Goal: Task Accomplishment & Management: Manage account settings

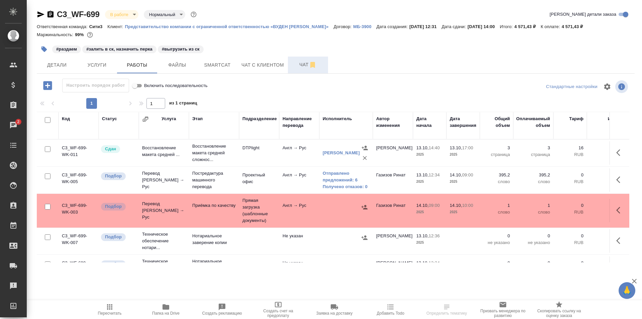
click at [294, 70] on button "Чат" at bounding box center [308, 65] width 40 height 17
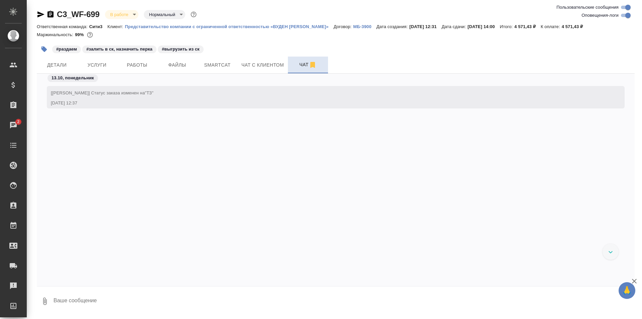
scroll to position [832, 0]
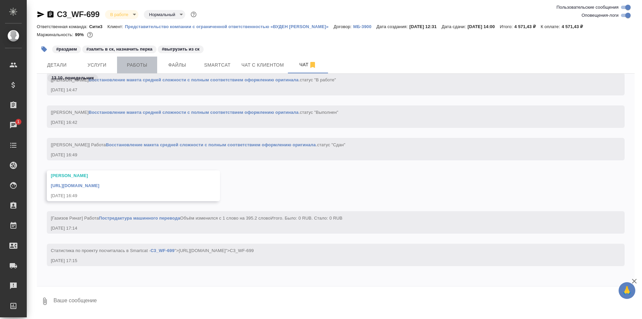
click at [153, 58] on button "Работы" at bounding box center [137, 65] width 40 height 17
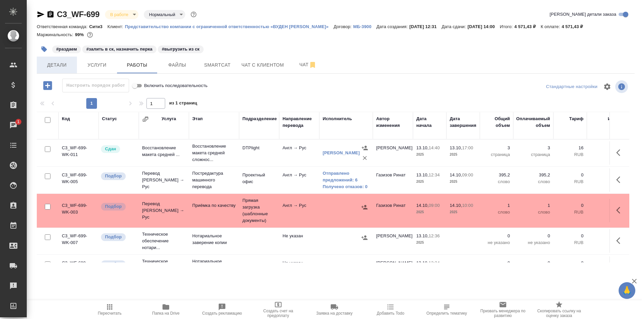
click at [62, 65] on span "Детали" at bounding box center [57, 65] width 32 height 8
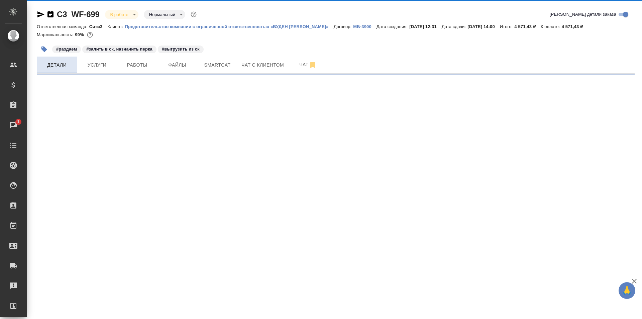
select select "RU"
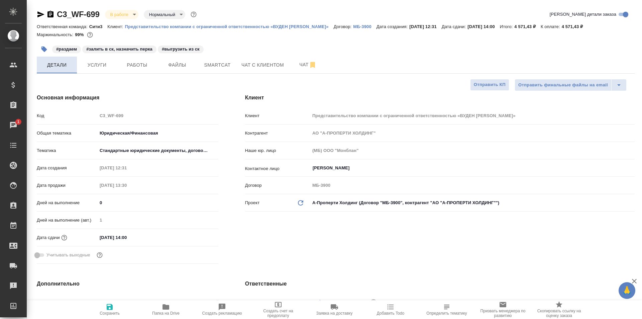
type textarea "x"
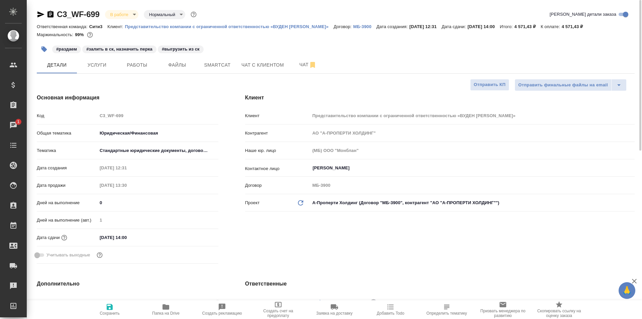
type textarea "x"
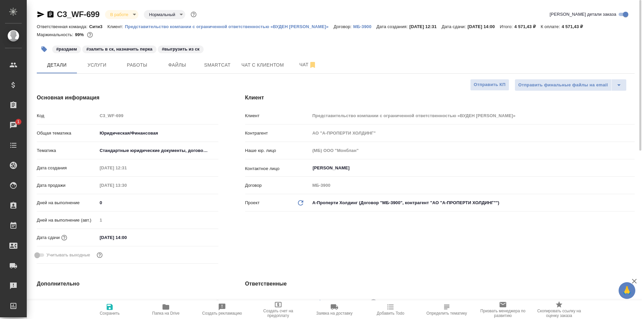
type textarea "x"
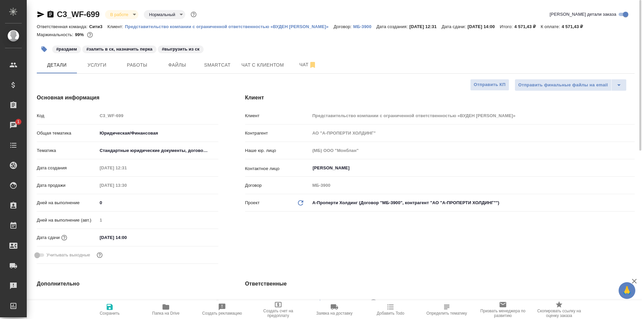
type textarea "x"
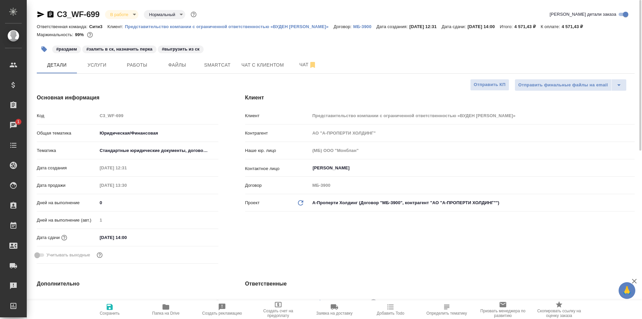
type textarea "x"
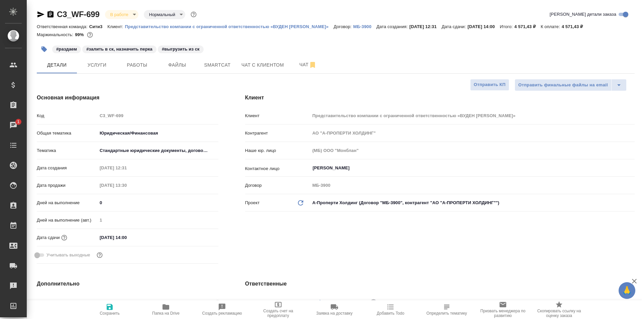
type textarea "x"
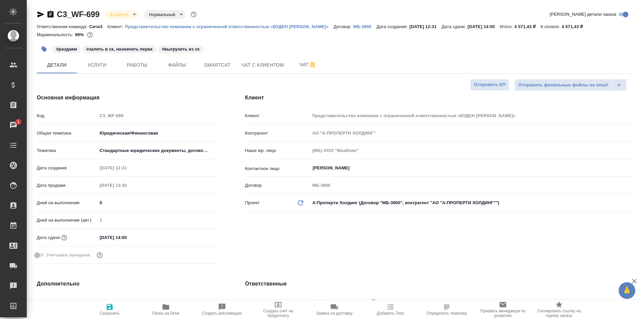
type textarea "x"
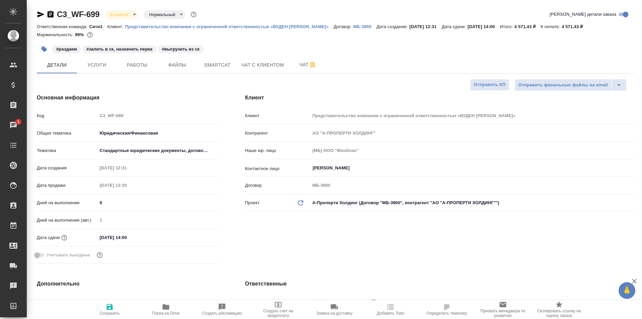
type textarea "x"
click at [152, 66] on span "Работы" at bounding box center [137, 65] width 32 height 8
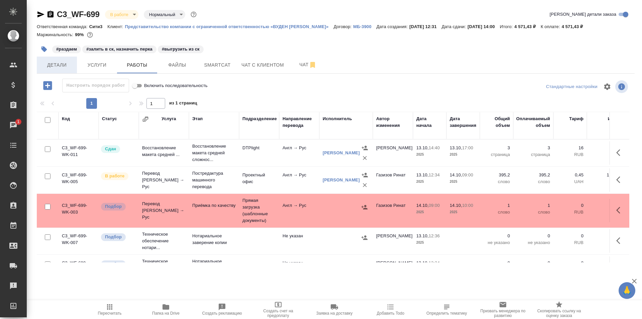
click at [63, 62] on span "Детали" at bounding box center [57, 65] width 32 height 8
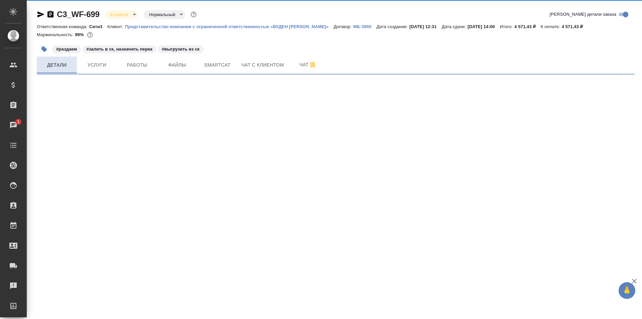
select select "RU"
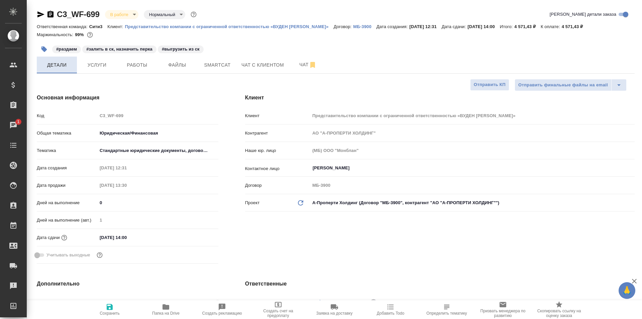
type textarea "x"
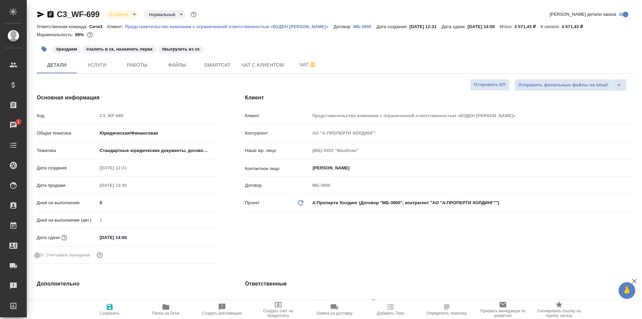
type textarea "x"
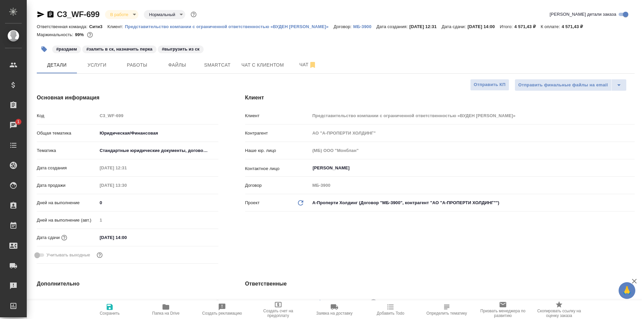
type textarea "x"
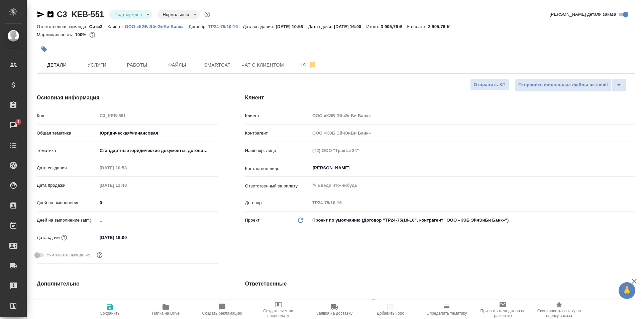
select select "RU"
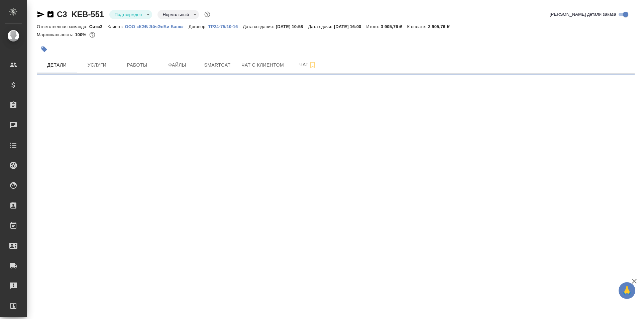
select select "RU"
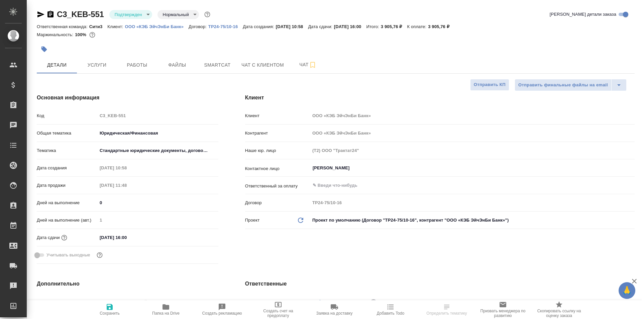
type textarea "x"
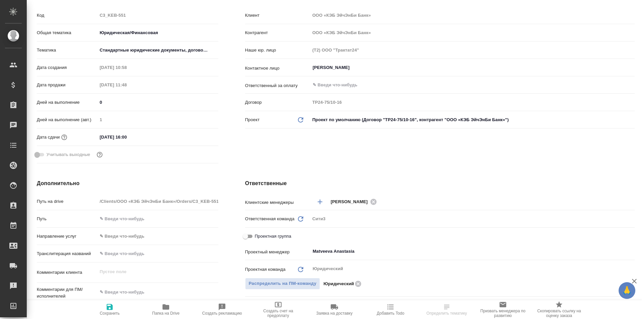
type textarea "x"
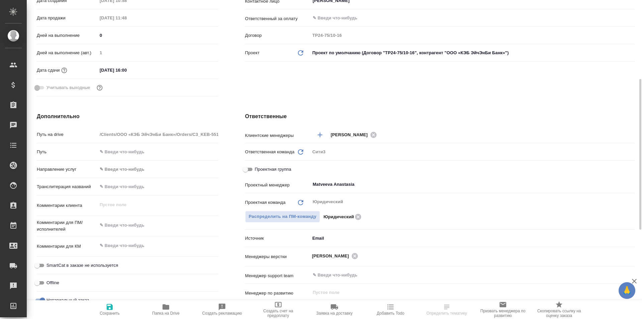
type textarea "x"
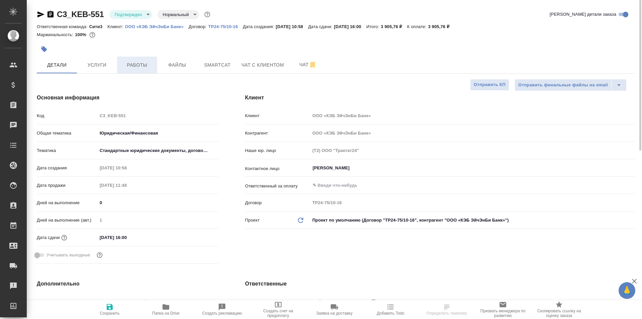
click at [152, 61] on span "Работы" at bounding box center [137, 65] width 32 height 8
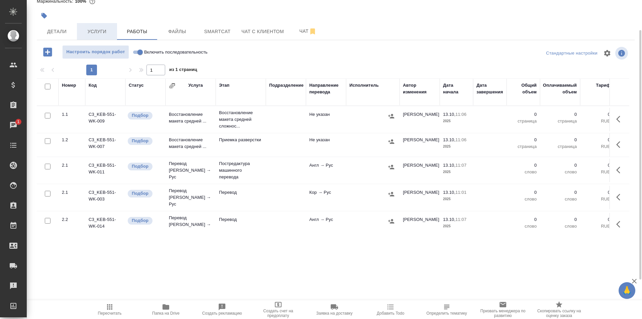
click at [94, 27] on span "Услуги" at bounding box center [97, 31] width 32 height 8
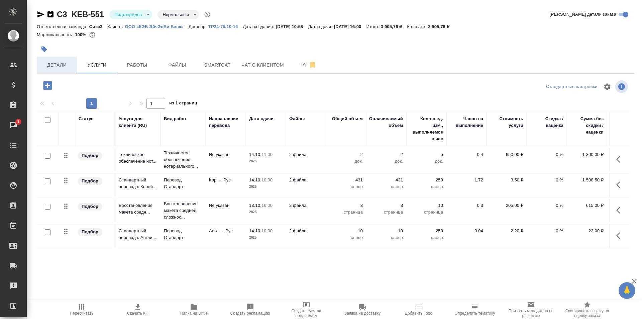
click at [56, 63] on span "Детали" at bounding box center [57, 65] width 32 height 8
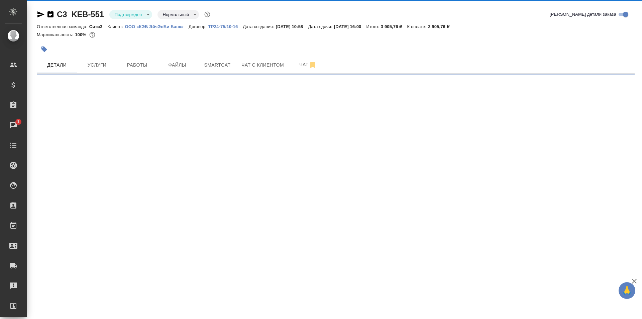
select select "RU"
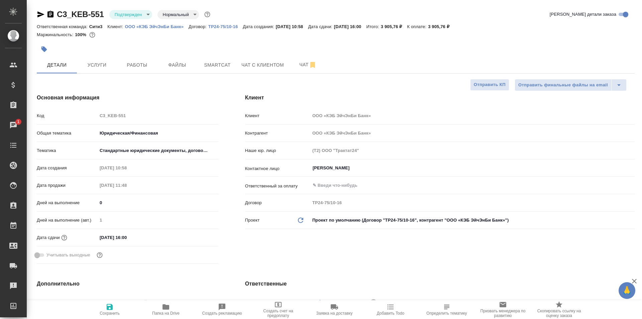
type textarea "x"
click at [93, 65] on span "Услуги" at bounding box center [97, 65] width 32 height 8
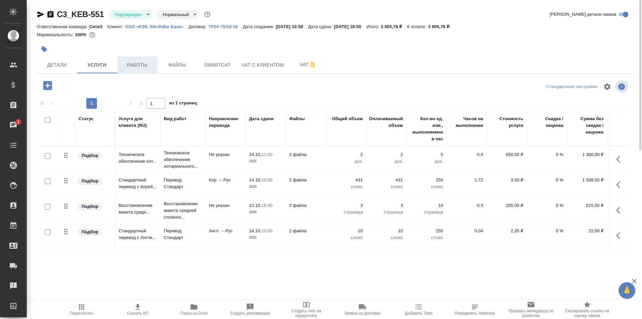
click at [155, 63] on button "Работы" at bounding box center [137, 65] width 40 height 17
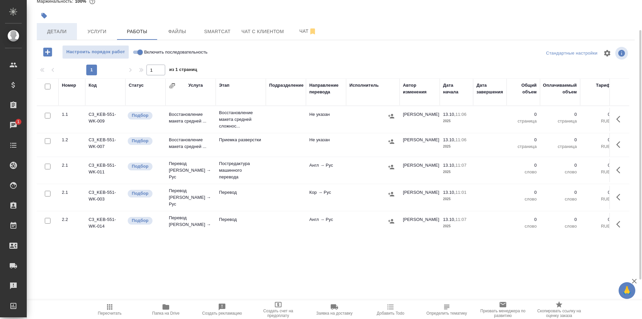
click at [52, 30] on span "Детали" at bounding box center [57, 31] width 32 height 8
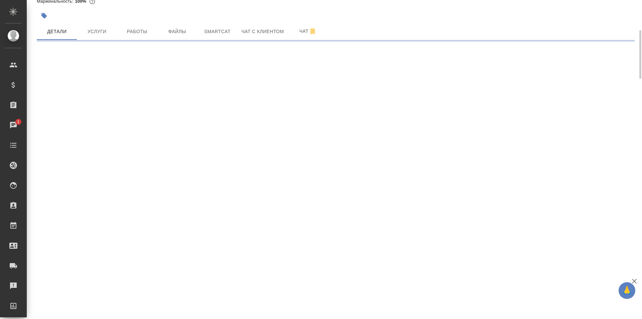
select select "RU"
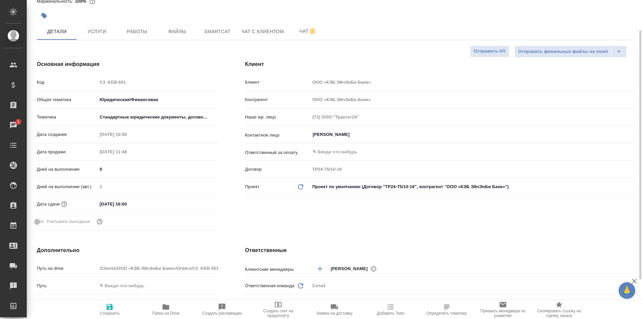
type textarea "x"
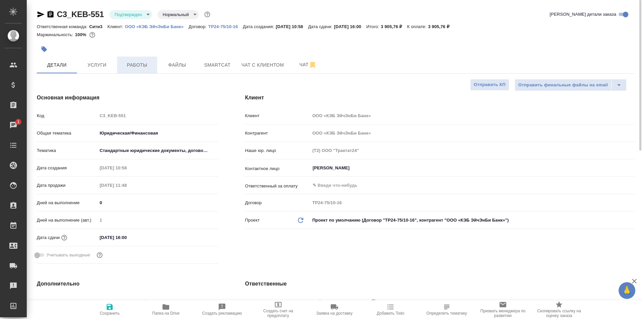
click at [154, 66] on button "Работы" at bounding box center [137, 65] width 40 height 17
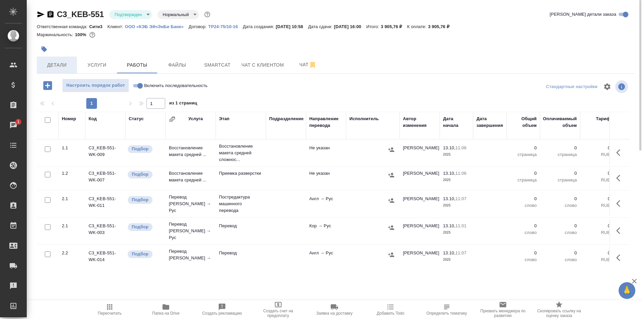
click at [66, 60] on button "Детали" at bounding box center [57, 65] width 40 height 17
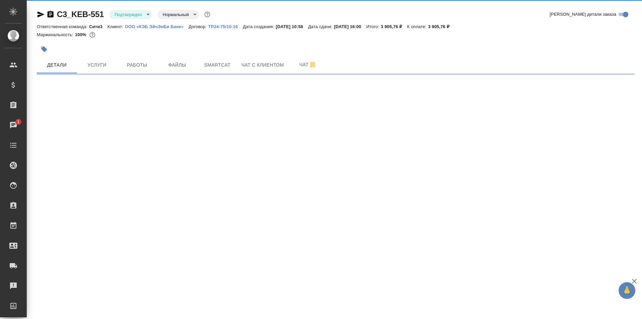
select select "RU"
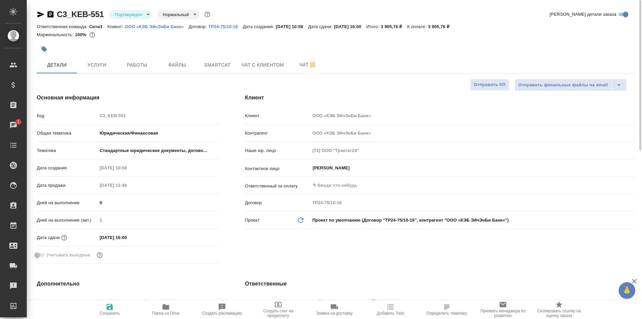
type textarea "x"
click at [136, 66] on span "Работы" at bounding box center [137, 65] width 32 height 8
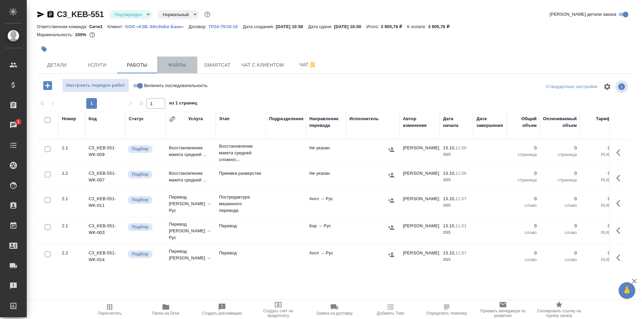
click at [182, 71] on button "Файлы" at bounding box center [177, 65] width 40 height 17
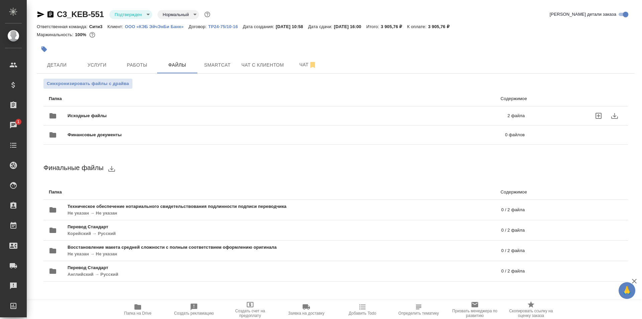
click at [250, 107] on div "Исходные файлы 2 файла" at bounding box center [286, 115] width 489 height 29
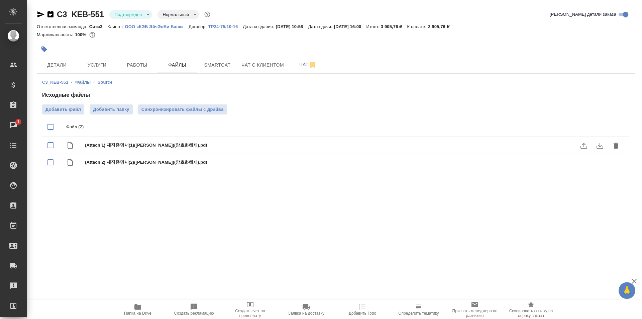
click at [159, 143] on span "(Attach 1) 재직증명서(1)(김정훈)(암호화해제).pdf" at bounding box center [349, 145] width 529 height 7
checkbox input "true"
click at [216, 65] on span "Smartcat" at bounding box center [217, 65] width 32 height 8
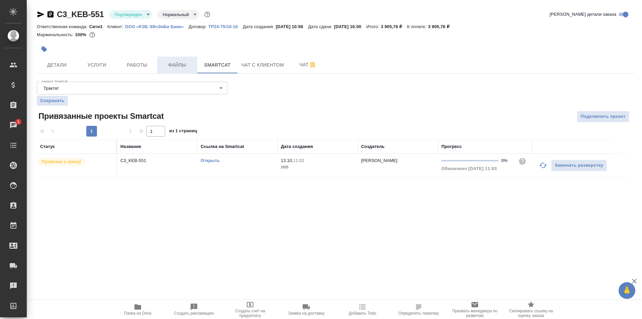
click at [172, 65] on span "Файлы" at bounding box center [177, 65] width 32 height 8
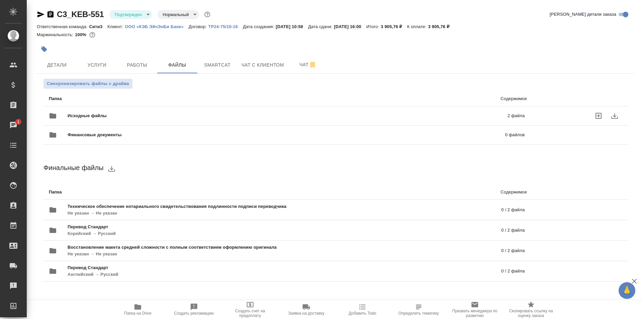
click at [276, 115] on span "Исходные файлы" at bounding box center [188, 115] width 240 height 7
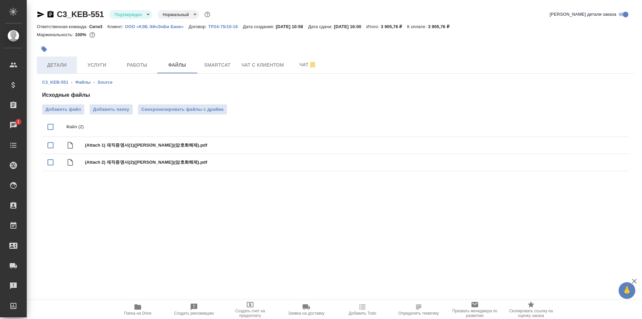
click at [59, 67] on span "Детали" at bounding box center [57, 65] width 32 height 8
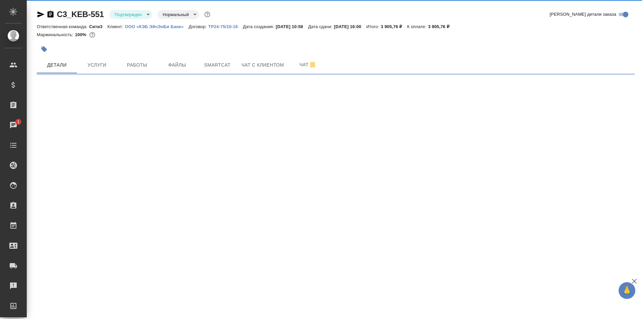
select select "RU"
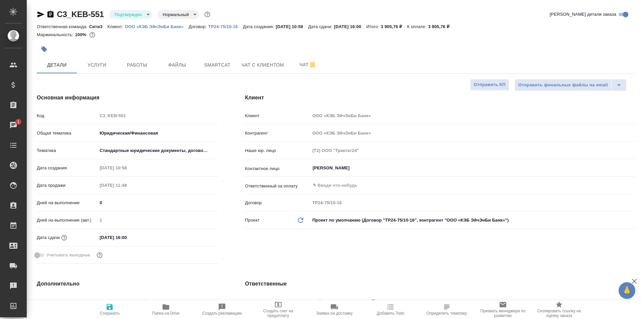
type textarea "x"
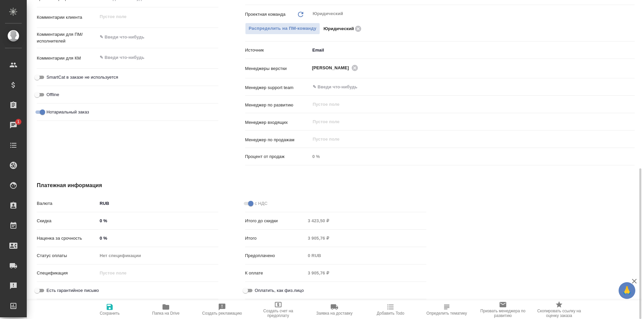
scroll to position [155, 0]
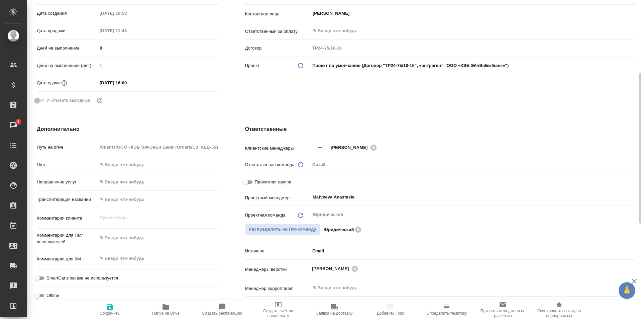
type textarea "x"
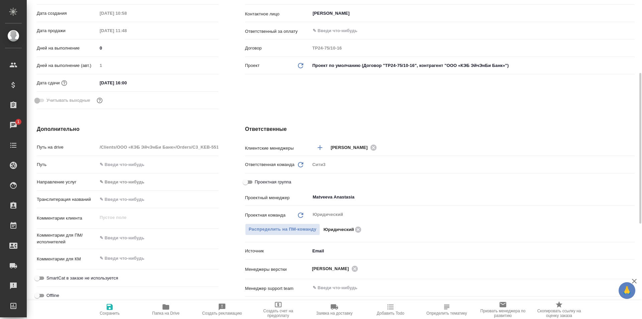
type textarea "x"
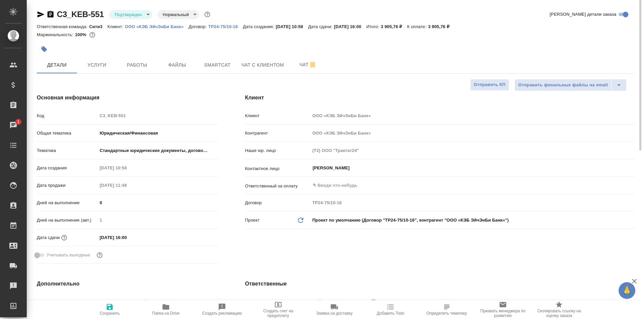
click at [40, 15] on icon "button" at bounding box center [40, 14] width 7 height 6
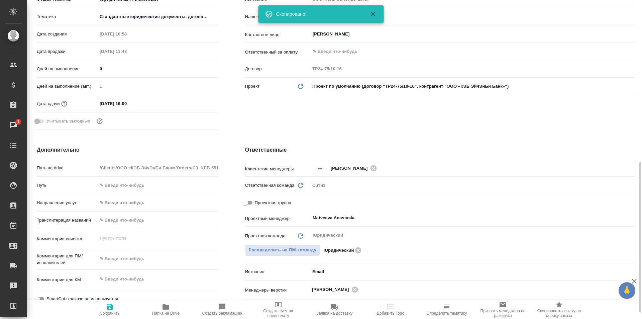
scroll to position [201, 0]
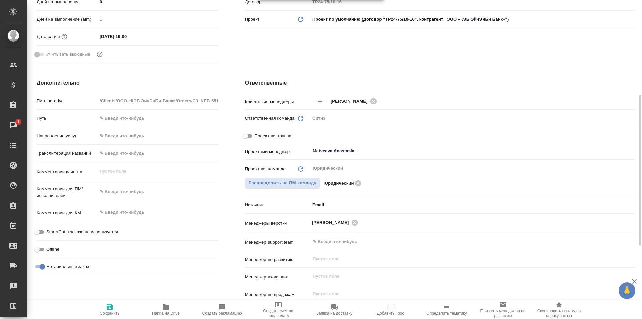
type textarea "x"
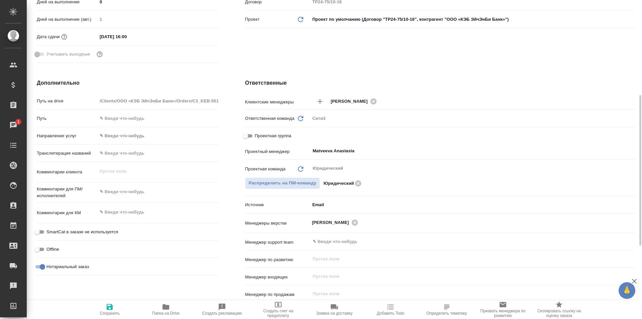
type textarea "x"
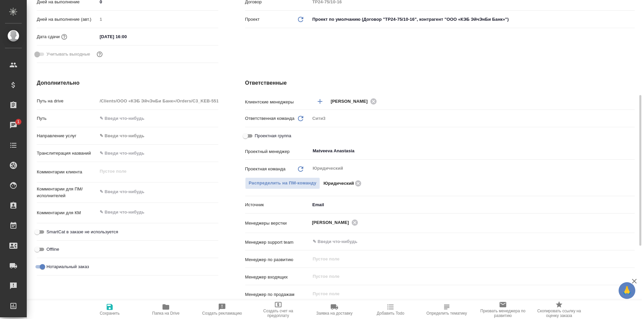
type textarea "x"
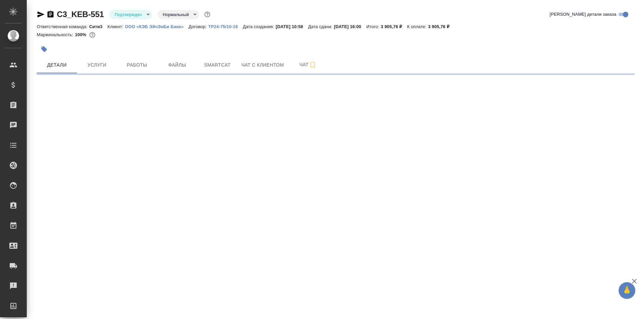
select select "RU"
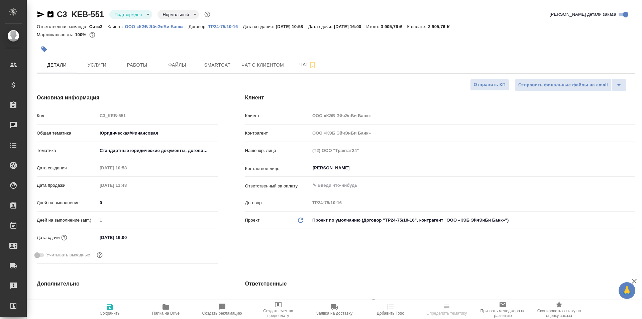
type textarea "x"
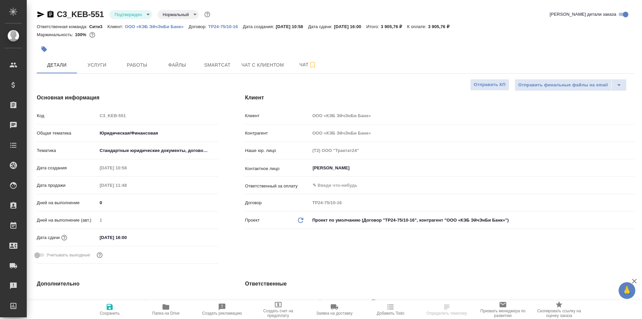
type textarea "x"
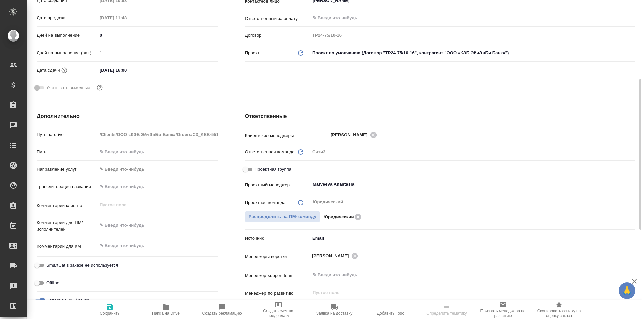
scroll to position [201, 0]
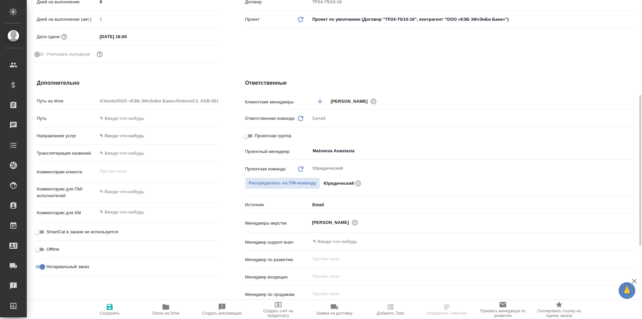
type textarea "x"
select select "RU"
type textarea "x"
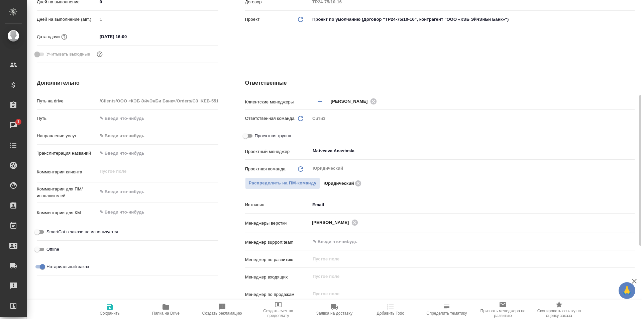
type textarea "x"
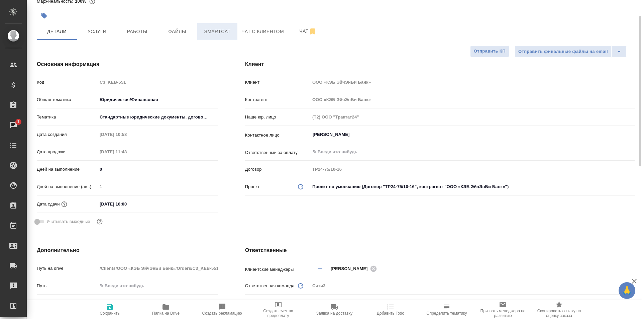
scroll to position [0, 0]
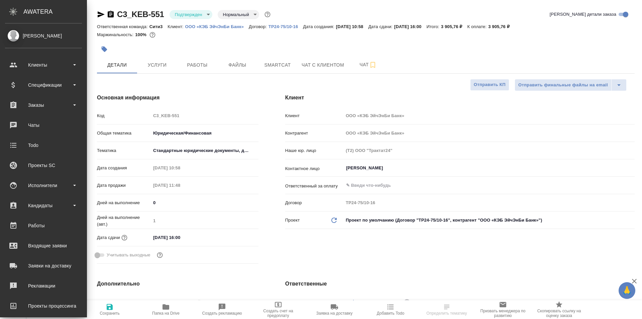
select select "RU"
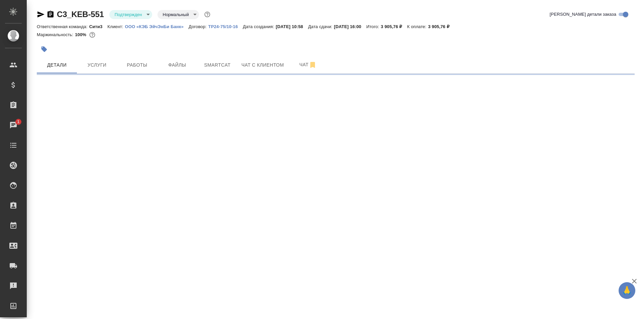
select select "RU"
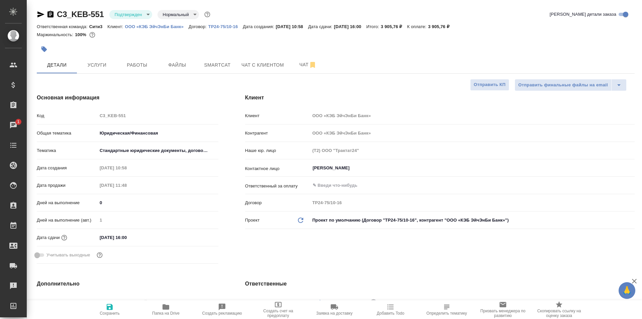
type textarea "x"
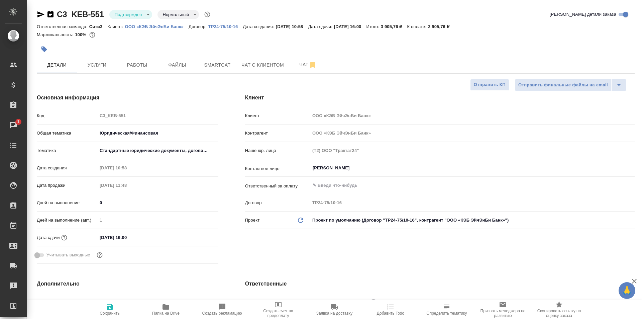
type textarea "x"
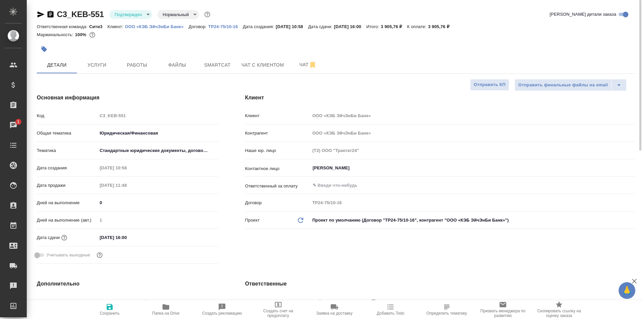
type textarea "x"
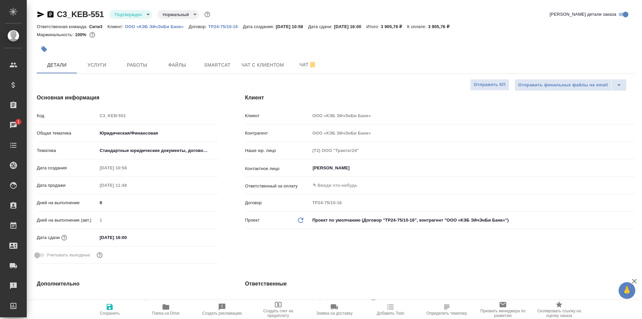
type textarea "x"
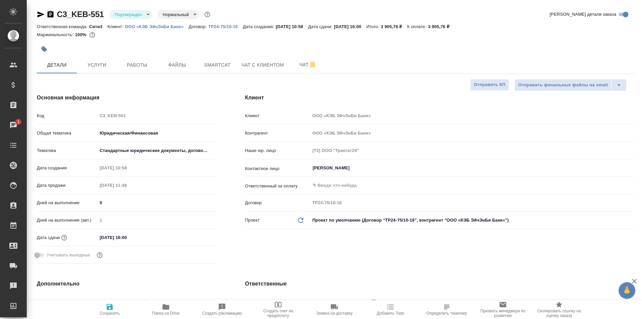
type textarea "x"
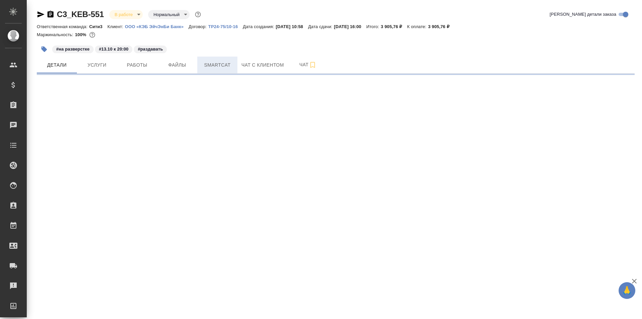
select select "RU"
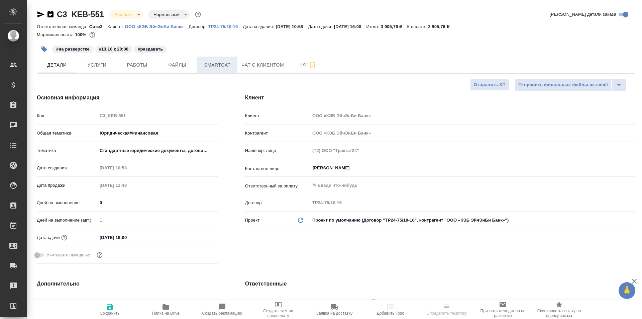
type textarea "x"
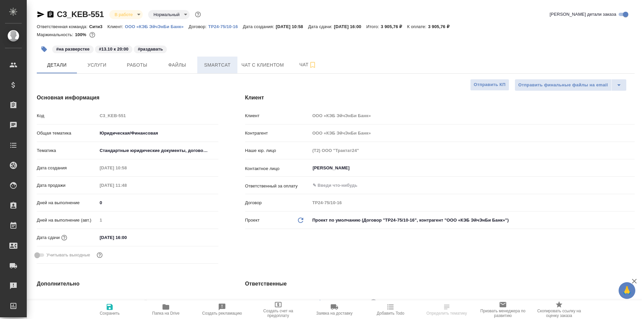
type textarea "x"
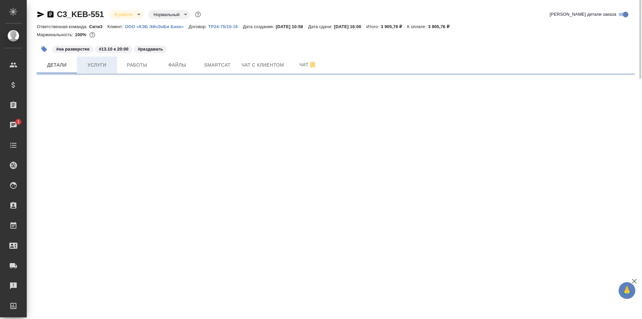
select select "RU"
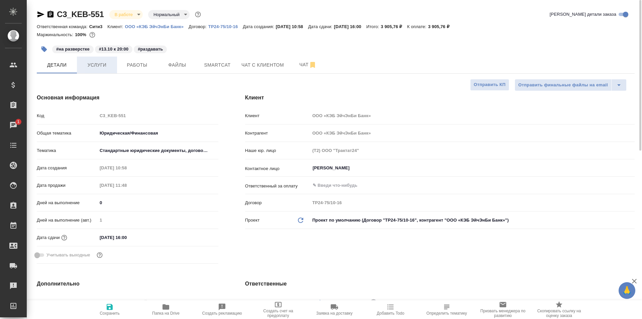
type textarea "x"
click at [129, 67] on span "Работы" at bounding box center [137, 65] width 32 height 8
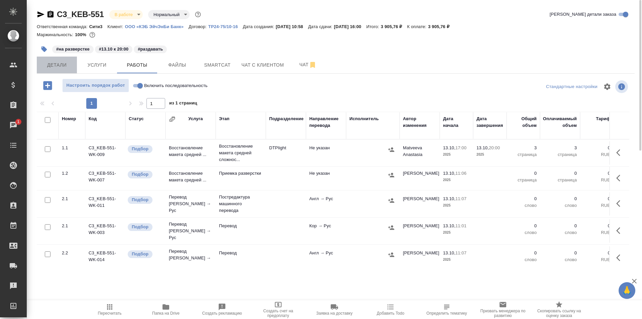
click at [71, 59] on button "Детали" at bounding box center [57, 65] width 40 height 17
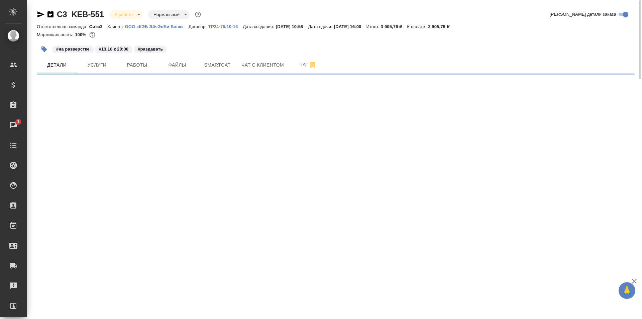
select select "RU"
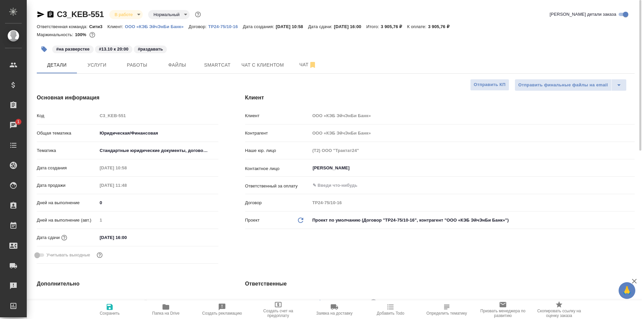
type textarea "x"
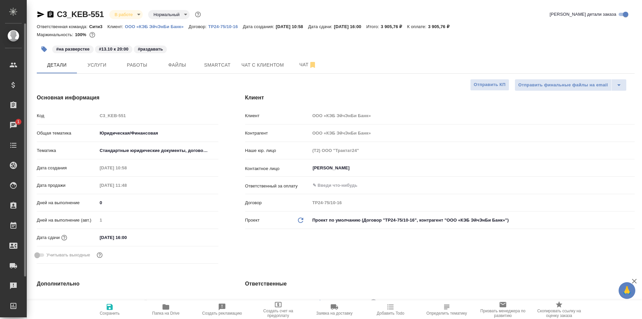
type textarea "x"
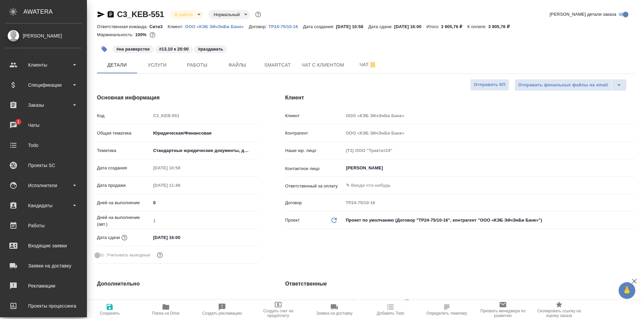
type textarea "x"
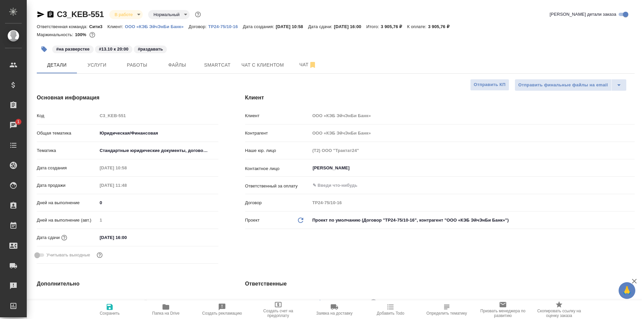
type textarea "x"
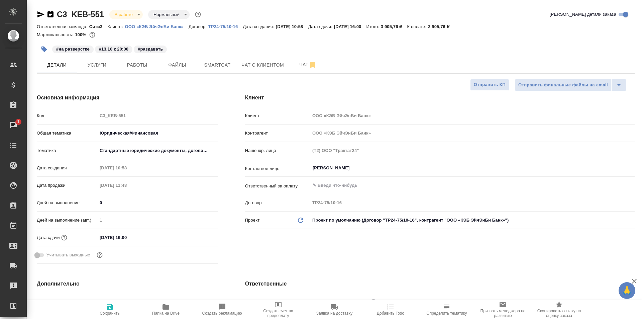
type textarea "x"
click at [93, 65] on span "Услуги" at bounding box center [97, 65] width 32 height 8
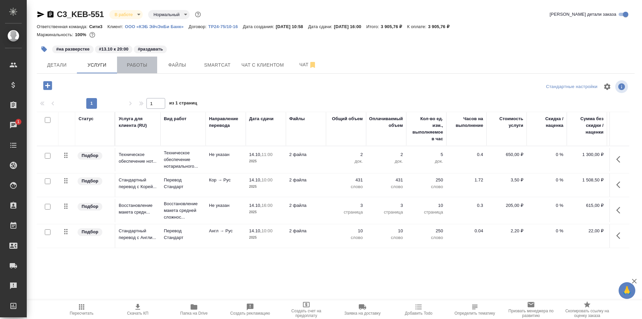
click at [136, 69] on span "Работы" at bounding box center [137, 65] width 32 height 8
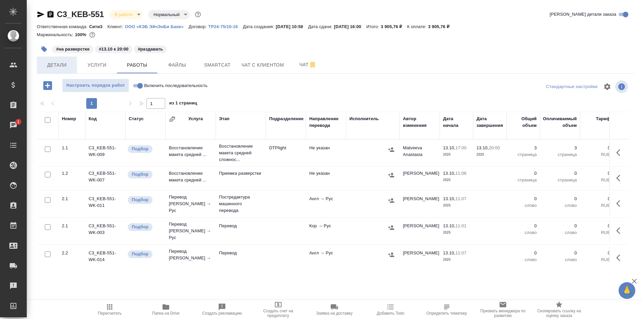
click at [56, 68] on span "Детали" at bounding box center [57, 65] width 32 height 8
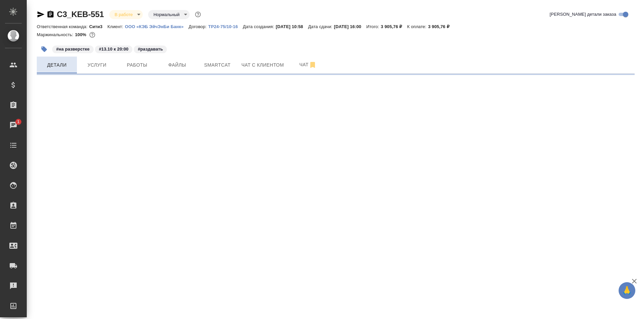
select select "RU"
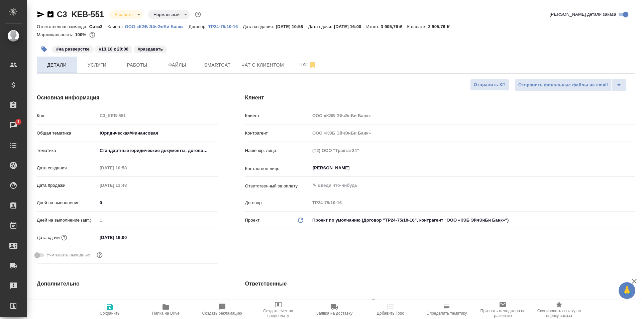
type textarea "x"
click at [141, 68] on span "Работы" at bounding box center [137, 65] width 32 height 8
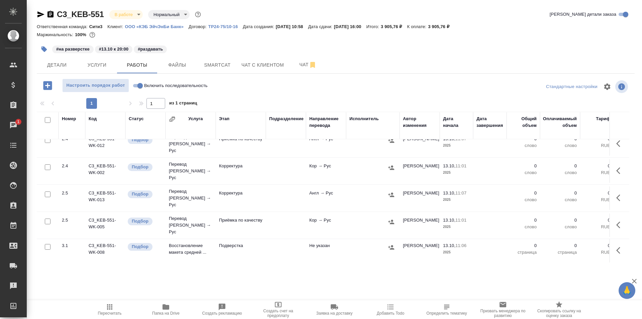
scroll to position [234, 0]
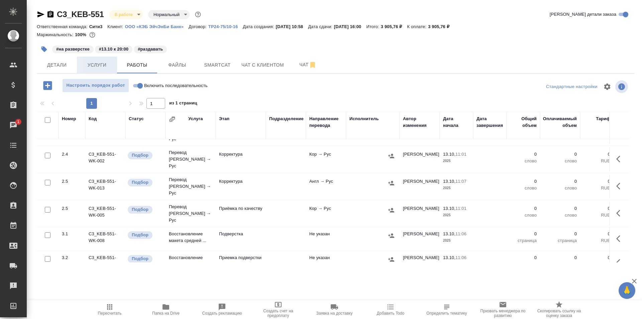
click at [89, 61] on span "Услуги" at bounding box center [97, 65] width 32 height 8
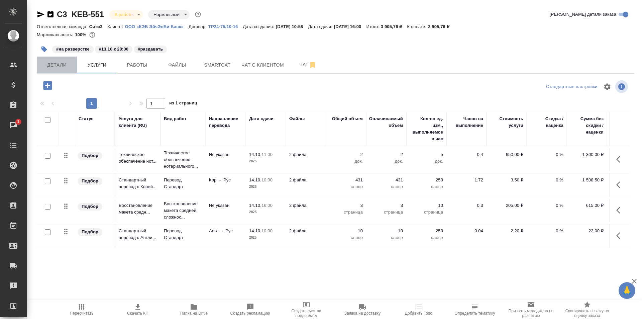
click at [55, 67] on span "Детали" at bounding box center [57, 65] width 32 height 8
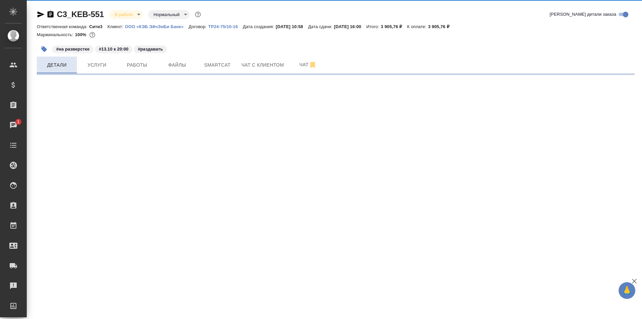
select select "RU"
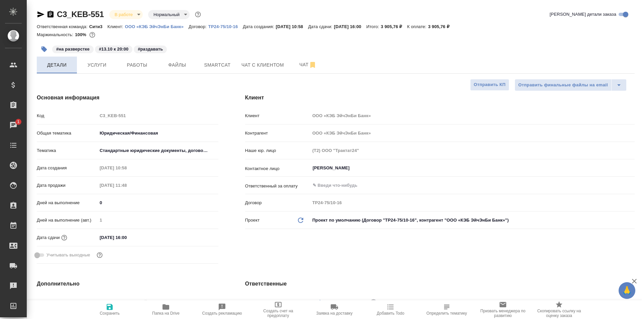
type textarea "x"
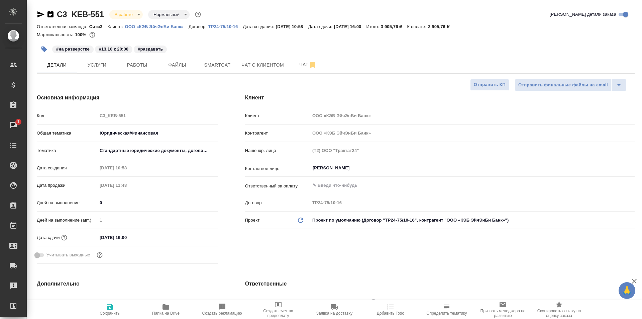
type textarea "x"
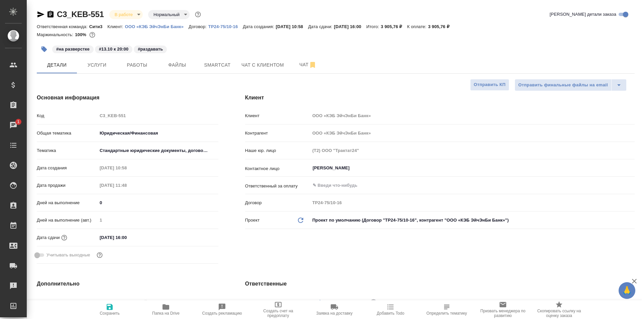
type textarea "x"
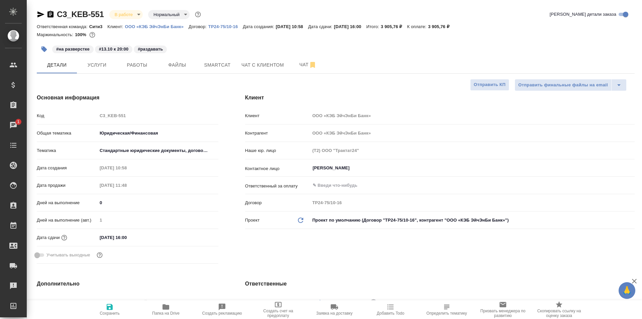
type textarea "x"
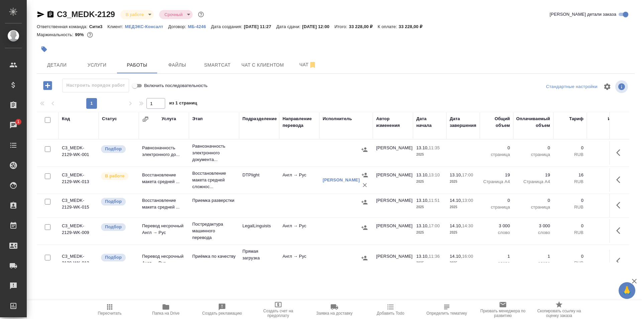
click at [195, 39] on div at bounding box center [336, 39] width 598 height 1
click at [66, 65] on span "Детали" at bounding box center [57, 65] width 32 height 8
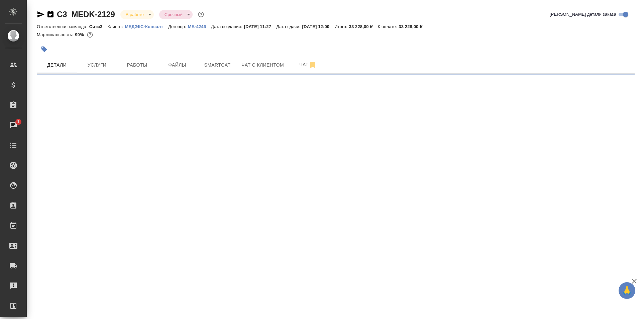
select select "RU"
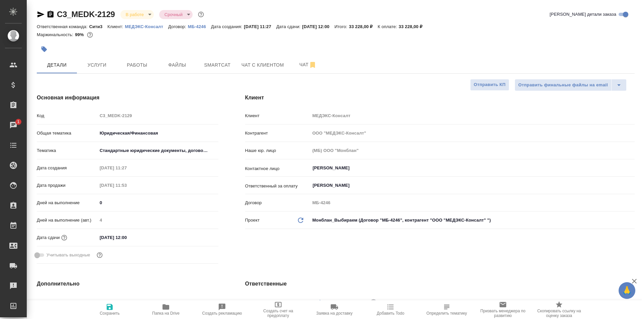
type textarea "x"
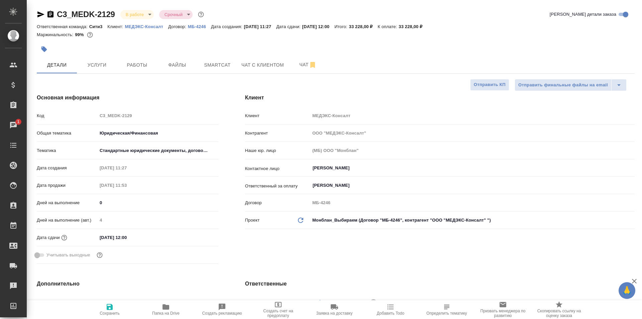
type textarea "x"
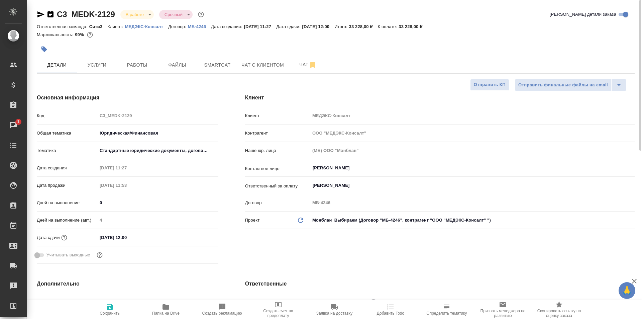
type textarea "x"
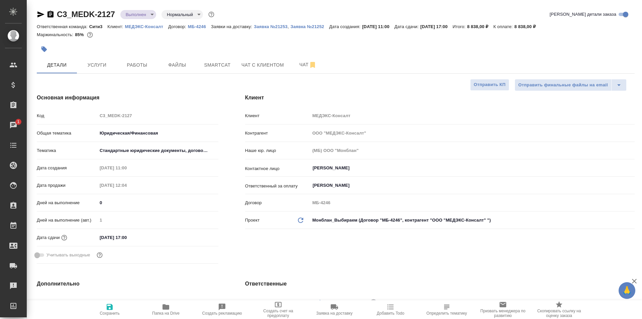
select select "RU"
